Goal: Navigation & Orientation: Find specific page/section

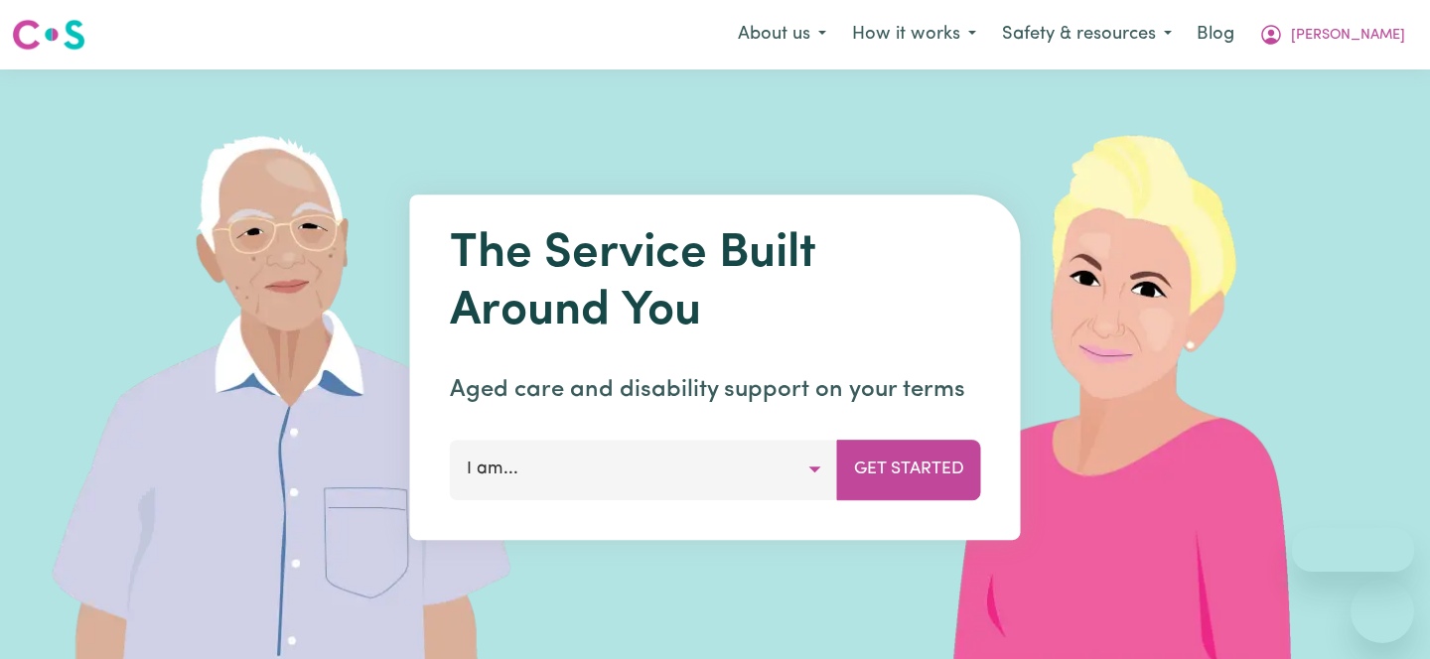
click at [1283, 32] on icon "My Account" at bounding box center [1271, 35] width 24 height 24
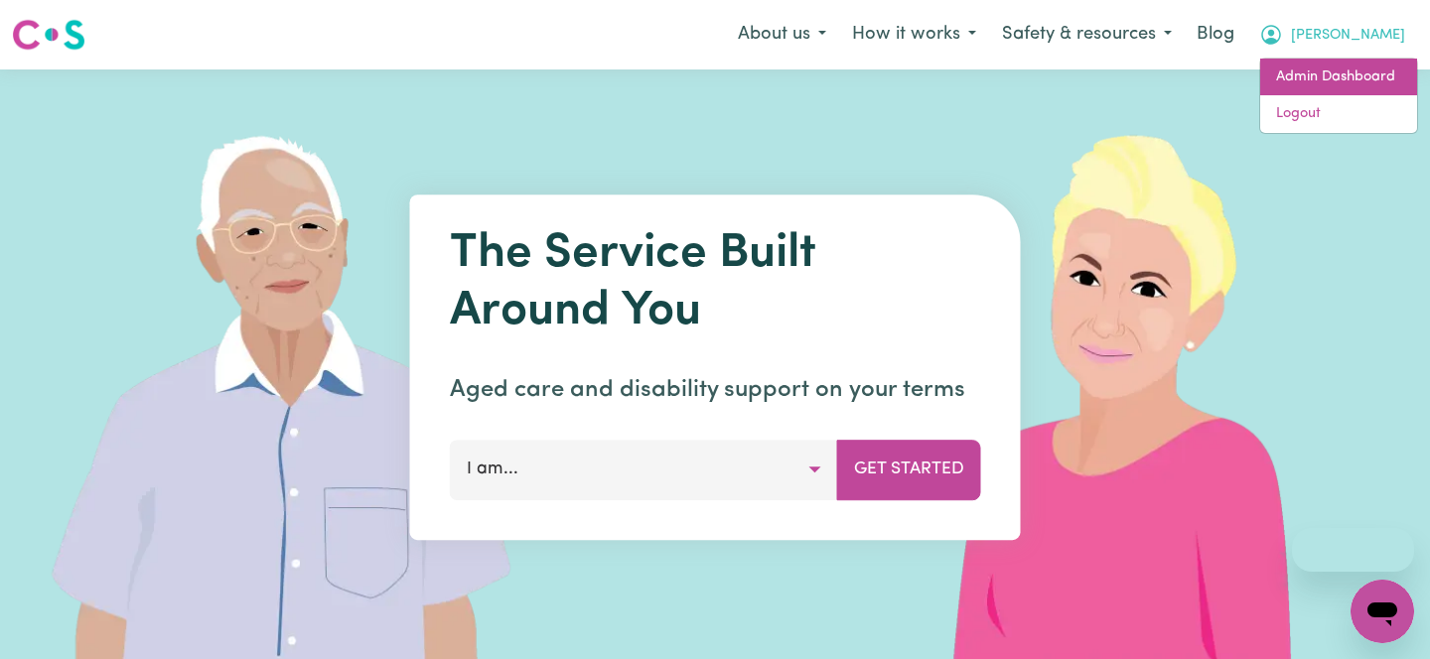
click at [1306, 93] on link "Admin Dashboard" at bounding box center [1338, 78] width 157 height 38
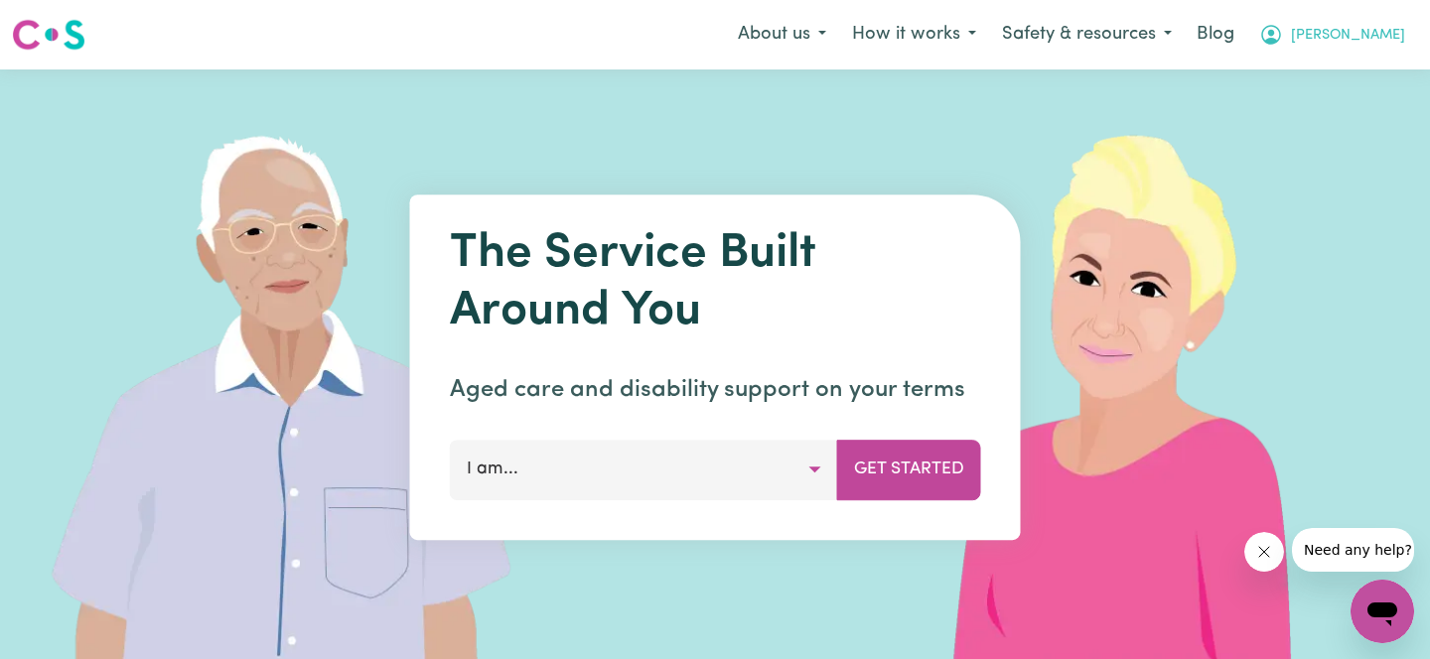
click at [1402, 34] on button "[PERSON_NAME]" at bounding box center [1332, 35] width 172 height 42
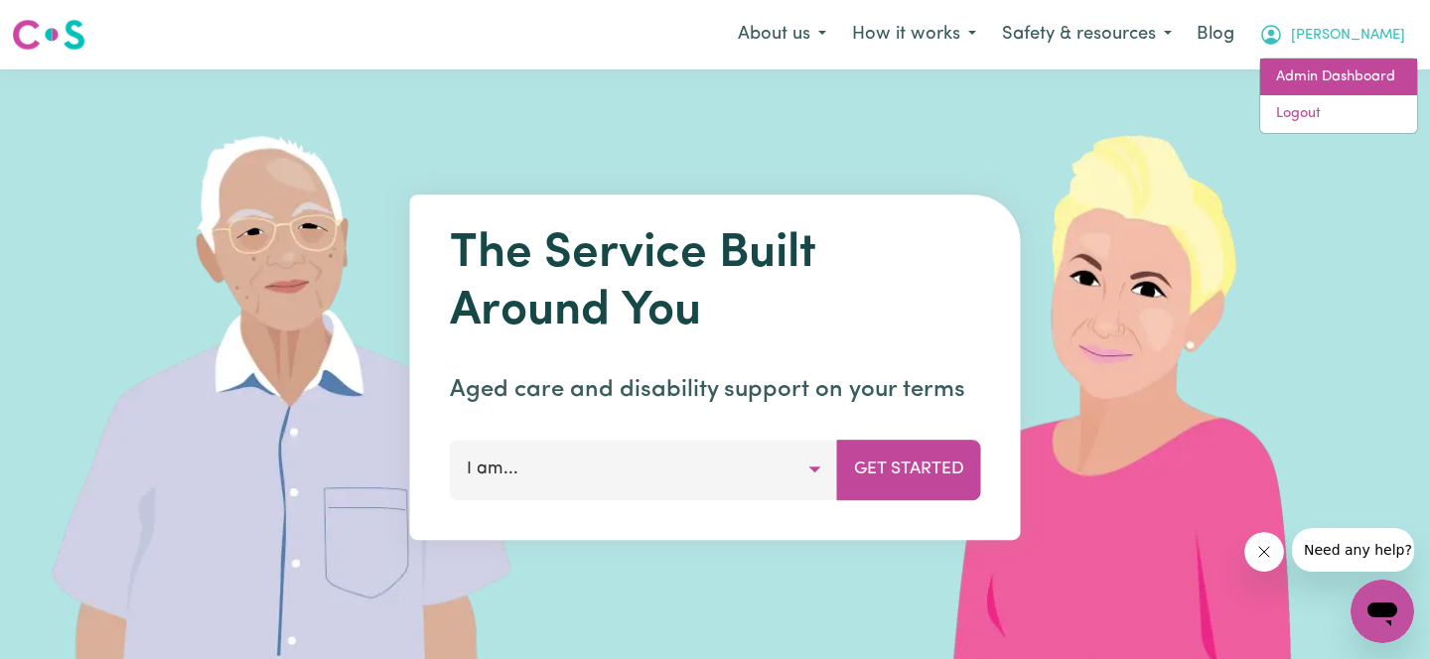
click at [1335, 66] on link "Admin Dashboard" at bounding box center [1338, 78] width 157 height 38
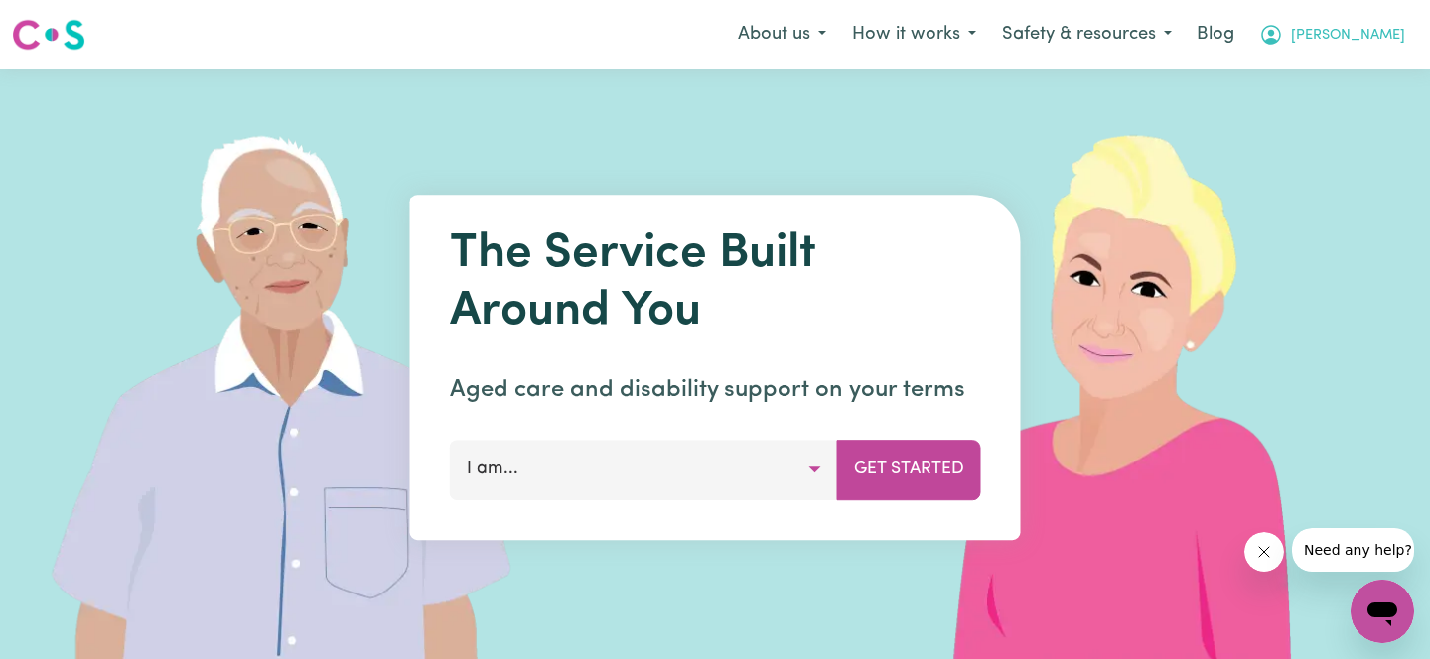
click at [1395, 37] on span "[PERSON_NAME]" at bounding box center [1348, 36] width 114 height 22
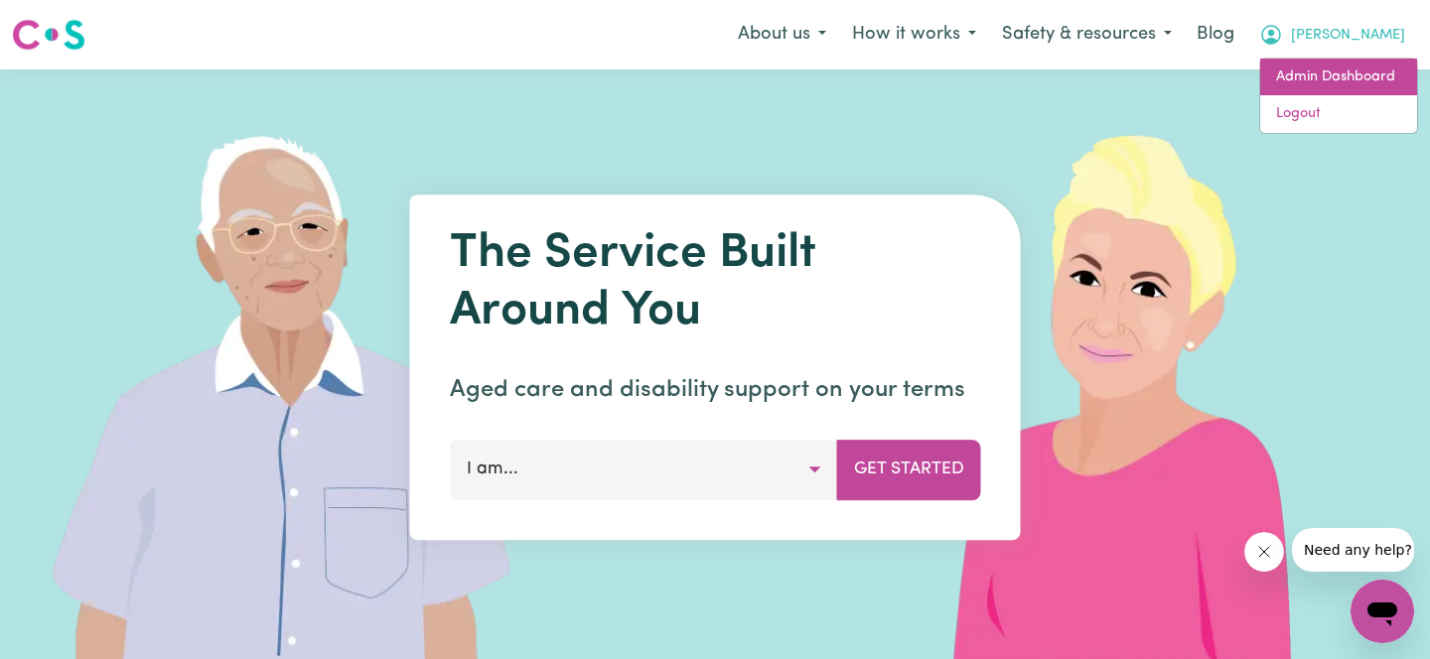
click at [1338, 69] on link "Admin Dashboard" at bounding box center [1338, 78] width 157 height 38
